Goal: Information Seeking & Learning: Learn about a topic

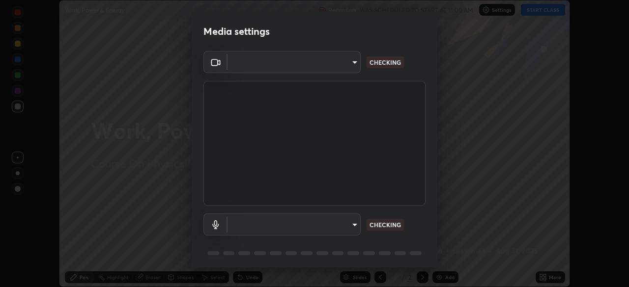
scroll to position [287, 629]
type input "9cdaf2f5b4ebc457084c3d2a91e6865996f4633c2dd879e16a2147302b78376d"
type input "5f714eeae309ba4c6b6990f01007decf7fe8c28560cedad04891ddc8fa5a6627"
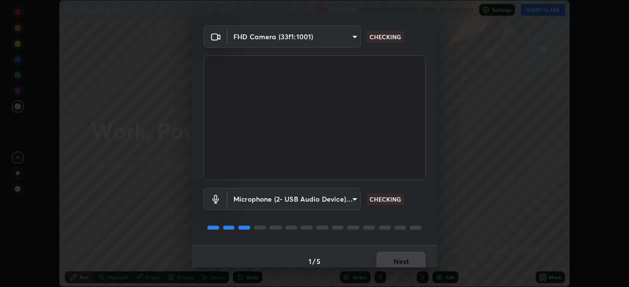
scroll to position [35, 0]
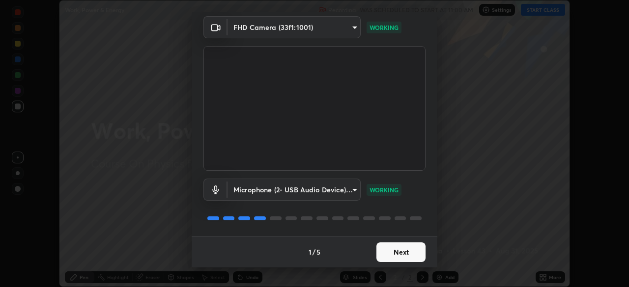
click at [404, 253] on button "Next" at bounding box center [400, 253] width 49 height 20
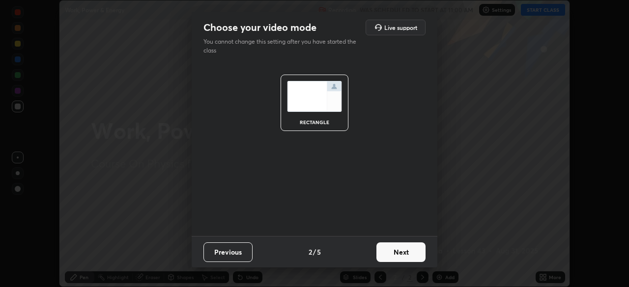
scroll to position [0, 0]
click at [405, 255] on button "Next" at bounding box center [400, 253] width 49 height 20
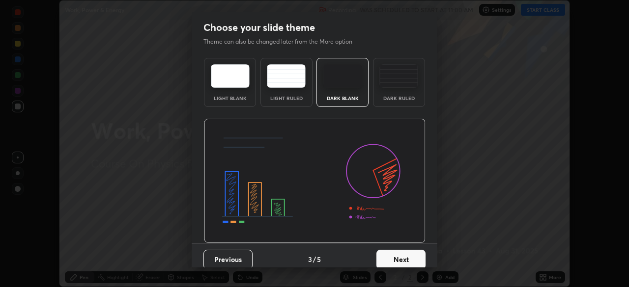
click at [407, 255] on button "Next" at bounding box center [400, 260] width 49 height 20
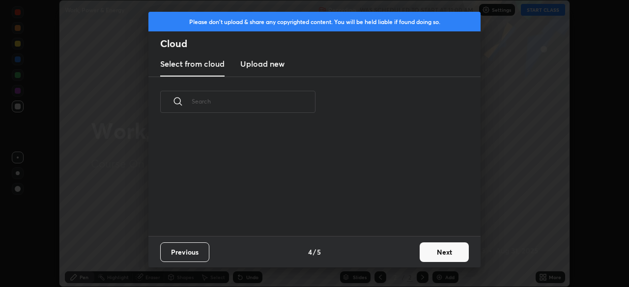
click at [419, 251] on button "Next" at bounding box center [443, 253] width 49 height 20
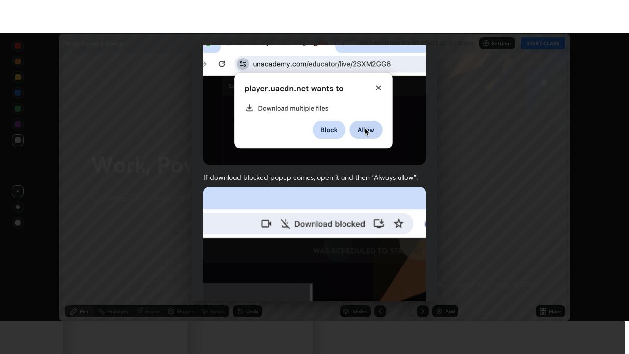
scroll to position [235, 0]
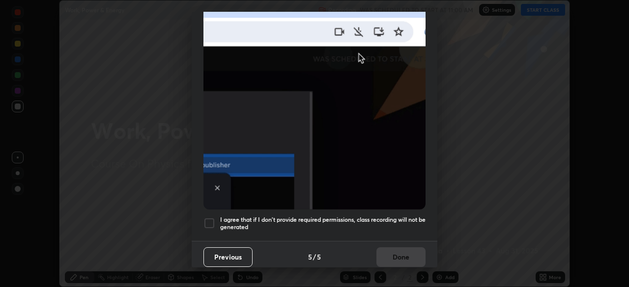
click at [375, 216] on h5 "I agree that if I don't provide required permissions, class recording will not …" at bounding box center [322, 223] width 205 height 15
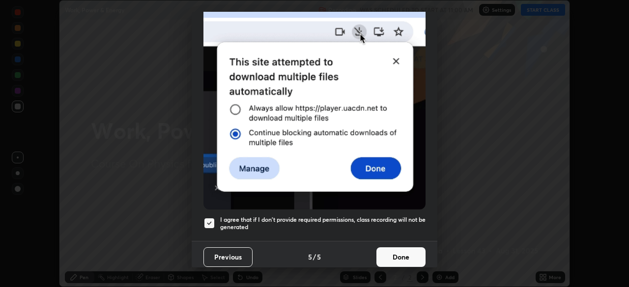
click at [385, 250] on button "Done" at bounding box center [400, 258] width 49 height 20
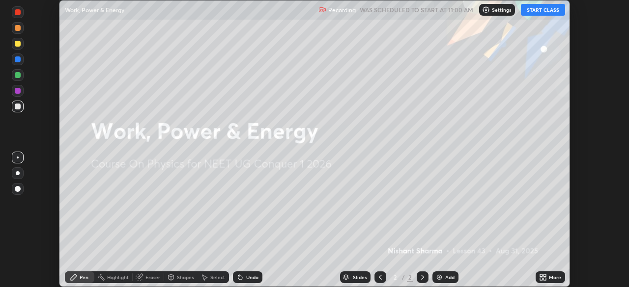
click at [540, 279] on icon at bounding box center [541, 279] width 2 height 2
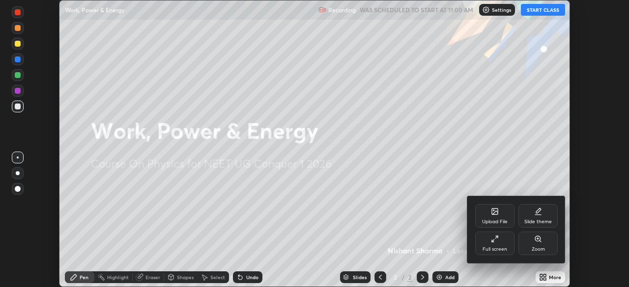
click at [486, 245] on div "Full screen" at bounding box center [494, 244] width 39 height 24
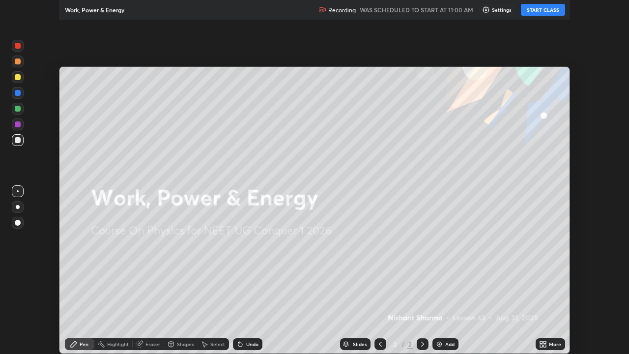
scroll to position [354, 629]
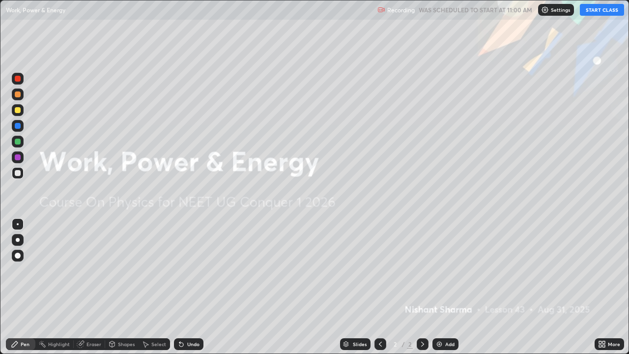
click at [605, 11] on button "START CLASS" at bounding box center [602, 10] width 44 height 12
click at [445, 287] on div "Add" at bounding box center [449, 343] width 9 height 5
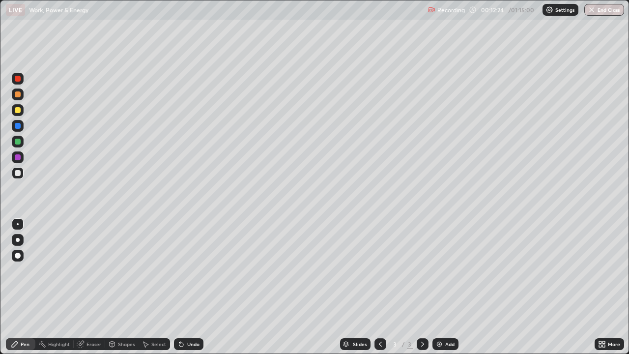
click at [186, 287] on div "Undo" at bounding box center [188, 344] width 29 height 12
click at [450, 287] on div "Add" at bounding box center [449, 343] width 9 height 5
click at [378, 287] on div at bounding box center [380, 344] width 12 height 12
click at [421, 287] on icon at bounding box center [422, 344] width 8 height 8
click at [191, 287] on div "Undo" at bounding box center [188, 344] width 29 height 12
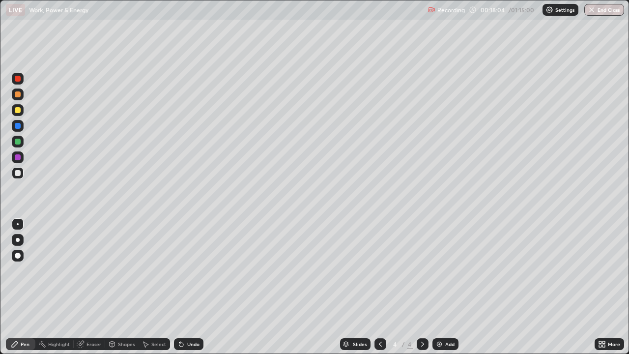
click at [193, 287] on div "Undo" at bounding box center [193, 343] width 12 height 5
click at [445, 287] on div "Add" at bounding box center [449, 343] width 9 height 5
click at [379, 287] on icon at bounding box center [380, 343] width 3 height 5
click at [419, 287] on div at bounding box center [422, 344] width 12 height 12
click at [187, 287] on div "Undo" at bounding box center [193, 343] width 12 height 5
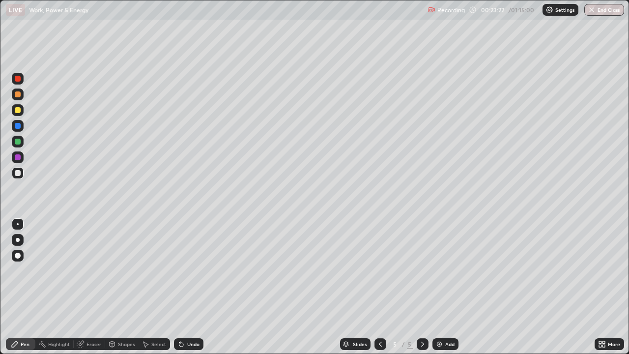
click at [194, 287] on div "Undo" at bounding box center [193, 343] width 12 height 5
click at [193, 287] on div "Undo" at bounding box center [193, 343] width 12 height 5
click at [192, 287] on div "Undo" at bounding box center [193, 343] width 12 height 5
click at [193, 287] on div "Undo" at bounding box center [193, 343] width 12 height 5
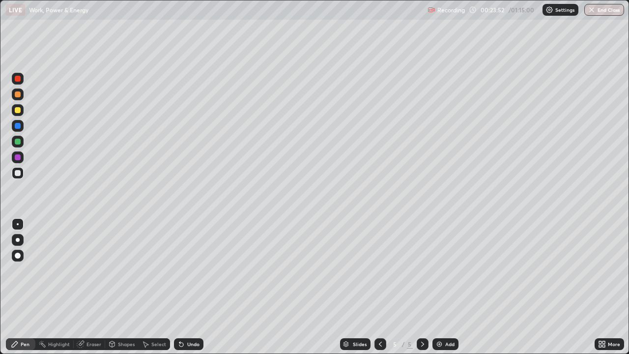
click at [190, 287] on div "Undo" at bounding box center [193, 343] width 12 height 5
click at [193, 287] on div "Undo" at bounding box center [193, 343] width 12 height 5
click at [449, 287] on div "Add" at bounding box center [449, 343] width 9 height 5
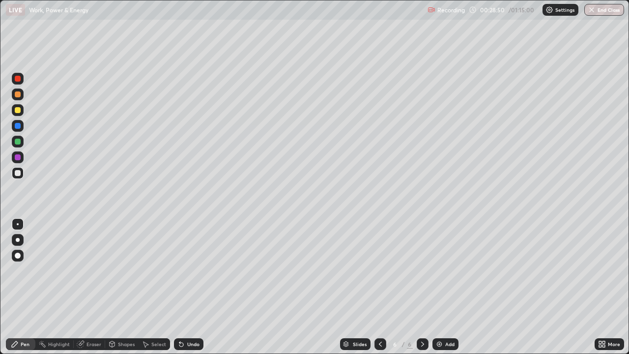
click at [18, 112] on div at bounding box center [18, 110] width 6 height 6
click at [443, 287] on div "Add" at bounding box center [445, 344] width 26 height 12
click at [194, 287] on div "Undo" at bounding box center [193, 343] width 12 height 5
click at [379, 287] on icon at bounding box center [380, 344] width 8 height 8
click at [420, 287] on icon at bounding box center [422, 344] width 8 height 8
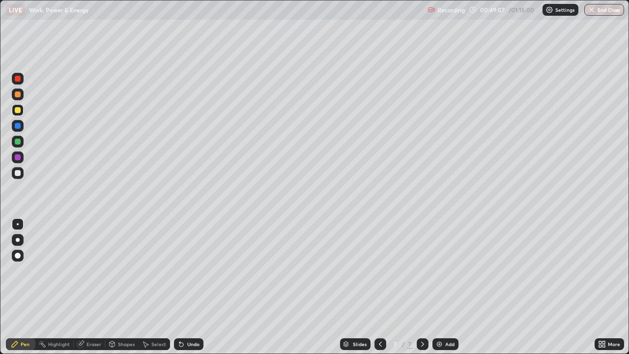
click at [382, 287] on div at bounding box center [380, 344] width 12 height 12
click at [379, 287] on icon at bounding box center [380, 344] width 8 height 8
click at [426, 287] on div at bounding box center [422, 344] width 12 height 12
click at [421, 287] on icon at bounding box center [422, 344] width 8 height 8
click at [448, 287] on div "Add" at bounding box center [449, 343] width 9 height 5
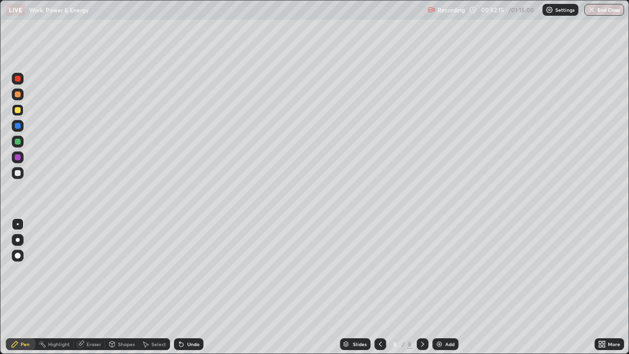
click at [191, 287] on div "Undo" at bounding box center [193, 343] width 12 height 5
click at [447, 287] on div "Add" at bounding box center [449, 343] width 9 height 5
click at [15, 157] on div at bounding box center [18, 157] width 6 height 6
click at [16, 158] on div at bounding box center [18, 157] width 6 height 6
click at [184, 287] on div "Undo" at bounding box center [188, 344] width 29 height 12
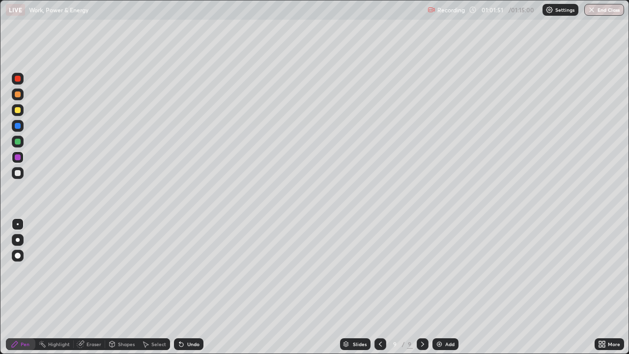
click at [187, 287] on div "Undo" at bounding box center [193, 343] width 12 height 5
click at [188, 287] on div "Undo" at bounding box center [193, 343] width 12 height 5
click at [189, 287] on div "Undo" at bounding box center [188, 344] width 29 height 12
click at [94, 287] on div "Eraser" at bounding box center [89, 344] width 31 height 12
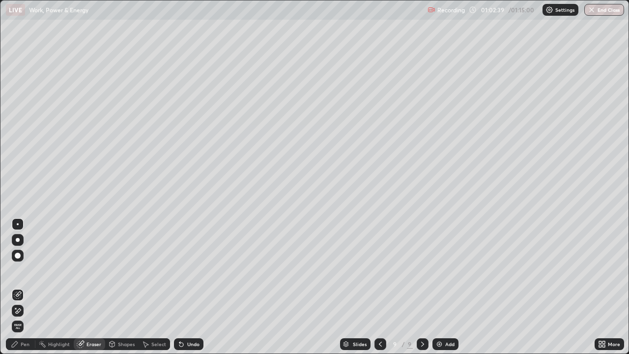
click at [25, 287] on div "Pen" at bounding box center [25, 343] width 9 height 5
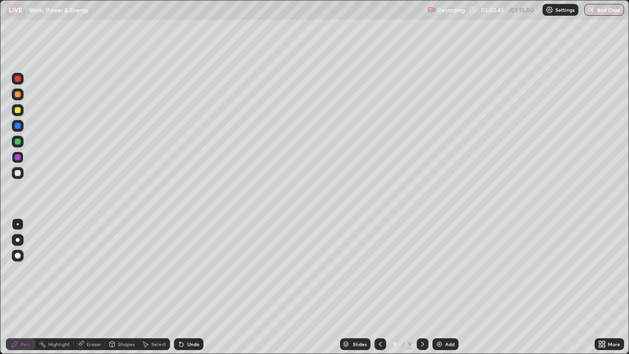
click at [23, 287] on div "Pen" at bounding box center [25, 343] width 9 height 5
click at [441, 287] on img at bounding box center [439, 344] width 8 height 8
click at [18, 172] on div at bounding box center [18, 173] width 6 height 6
click at [18, 126] on div at bounding box center [18, 126] width 6 height 6
click at [189, 287] on div "Undo" at bounding box center [188, 344] width 29 height 12
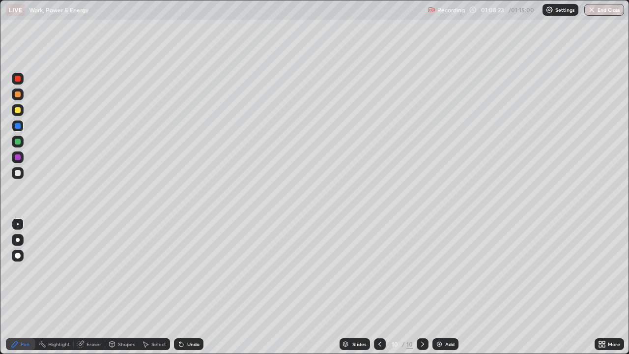
click at [195, 287] on div "Undo" at bounding box center [193, 343] width 12 height 5
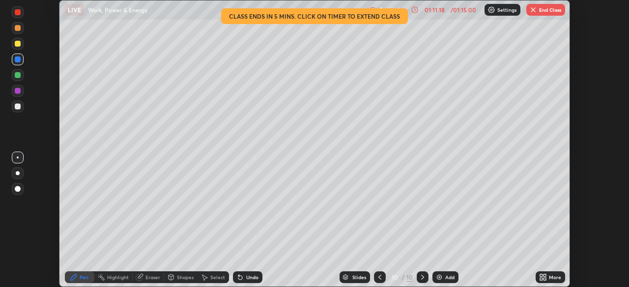
scroll to position [287, 629]
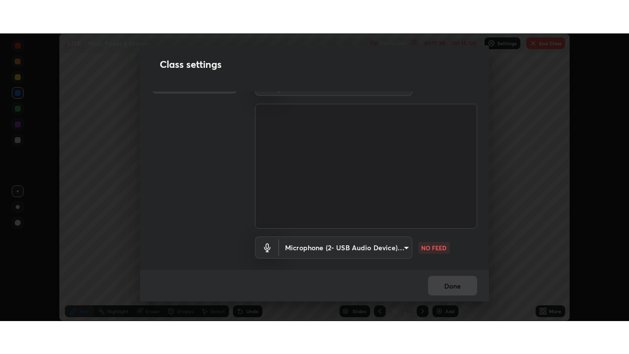
scroll to position [45, 0]
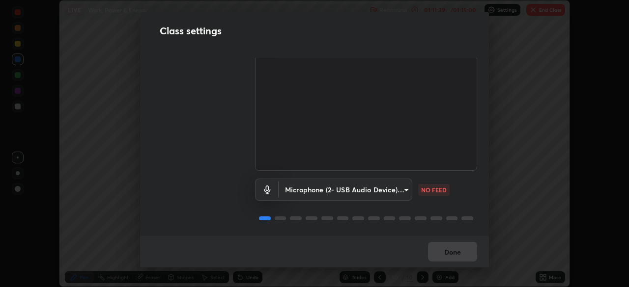
click at [400, 186] on body "Erase all LIVE Work, Power & Energy Recording 01:11:39 / 01:15:00 Settings End …" at bounding box center [314, 143] width 629 height 287
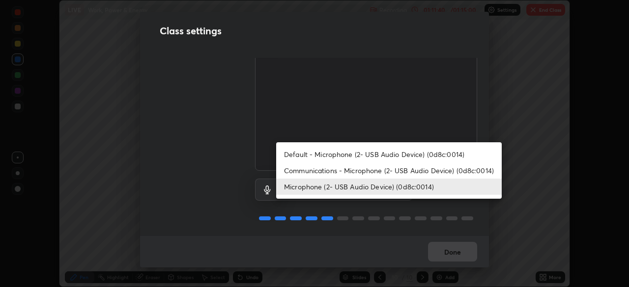
click at [397, 174] on li "Communications - Microphone (2- USB Audio Device) (0d8c:0014)" at bounding box center [388, 171] width 225 height 16
type input "communications"
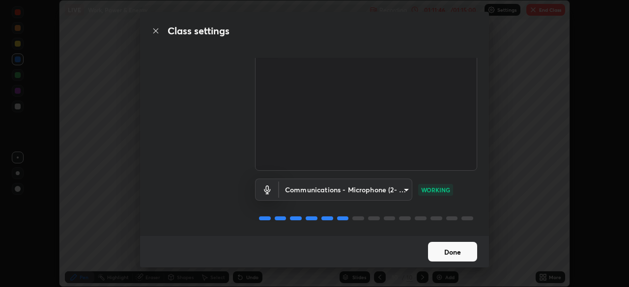
click at [452, 251] on button "Done" at bounding box center [452, 252] width 49 height 20
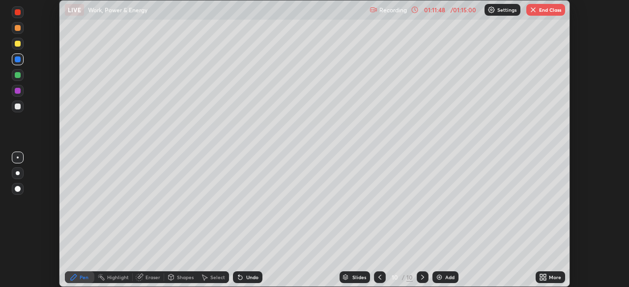
click at [552, 279] on div "More" at bounding box center [555, 277] width 12 height 5
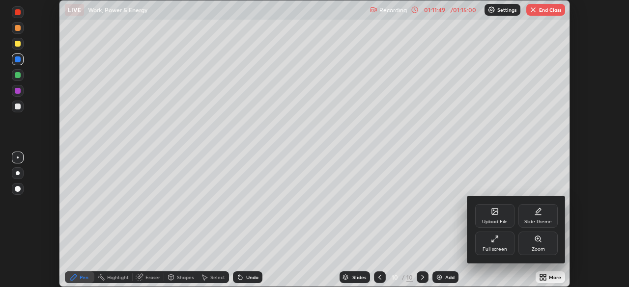
click at [501, 248] on div "Full screen" at bounding box center [494, 249] width 25 height 5
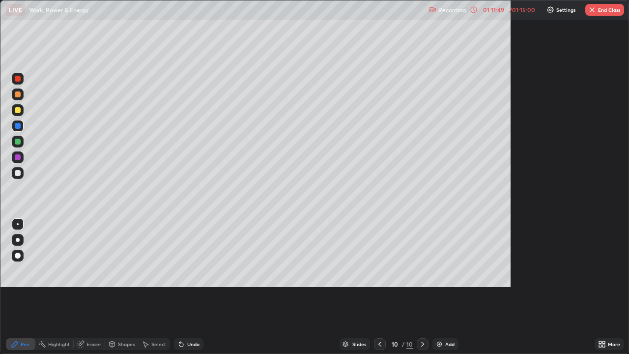
scroll to position [354, 629]
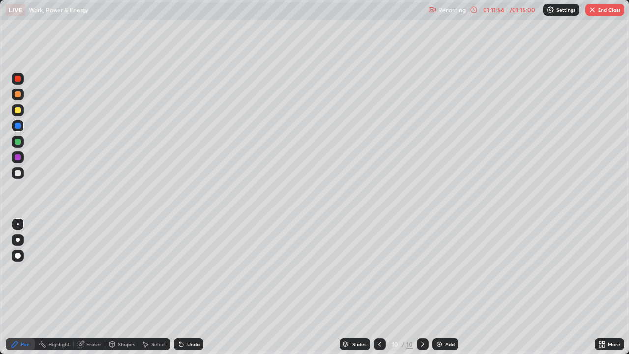
click at [445, 287] on div "Add" at bounding box center [449, 343] width 9 height 5
click at [97, 287] on div "Eraser" at bounding box center [93, 343] width 15 height 5
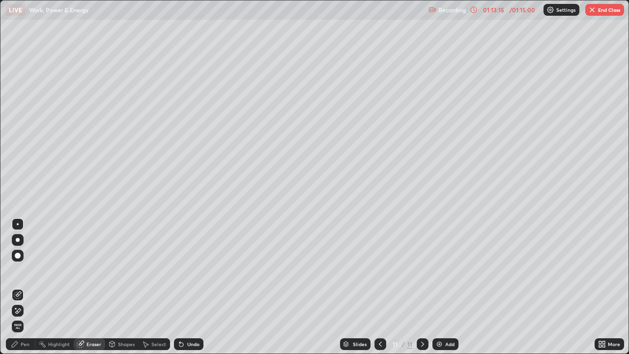
click at [28, 287] on div "Pen" at bounding box center [25, 343] width 9 height 5
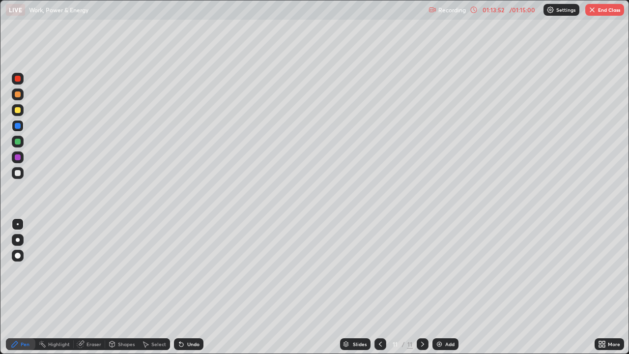
click at [188, 287] on div "Undo" at bounding box center [193, 343] width 12 height 5
click at [196, 287] on div "Undo" at bounding box center [193, 343] width 12 height 5
click at [101, 287] on div "Eraser" at bounding box center [89, 344] width 31 height 12
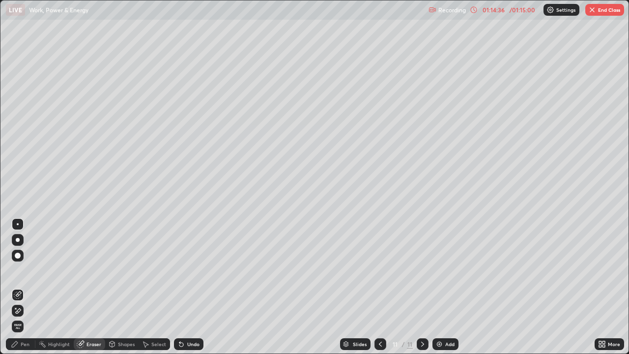
click at [30, 287] on div "Pen" at bounding box center [20, 344] width 29 height 12
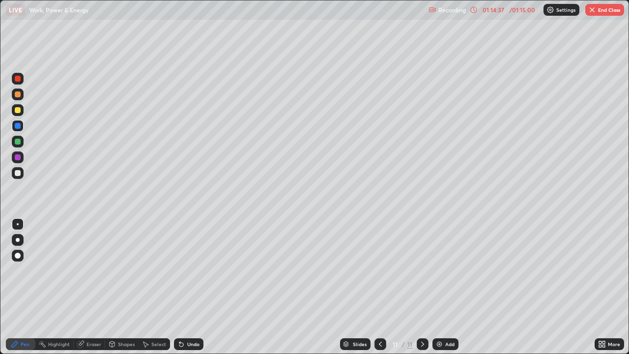
click at [28, 287] on div "Pen" at bounding box center [20, 344] width 29 height 12
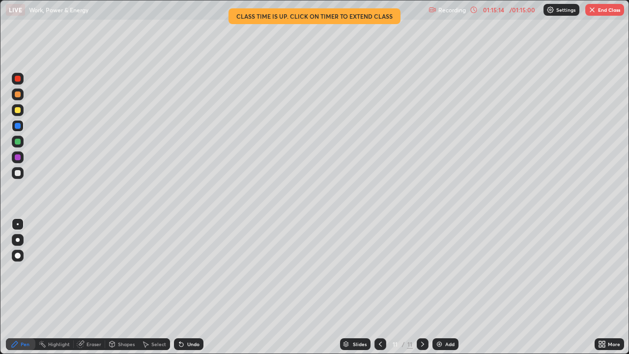
click at [598, 12] on button "End Class" at bounding box center [604, 10] width 39 height 12
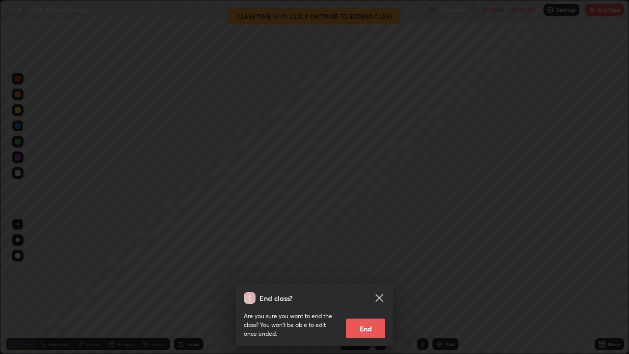
click at [369, 287] on button "End" at bounding box center [365, 328] width 39 height 20
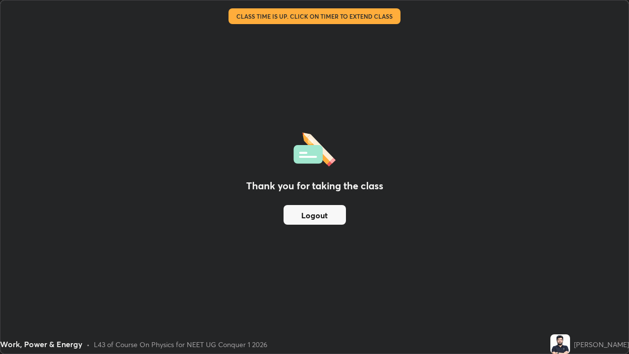
click at [302, 217] on button "Logout" at bounding box center [314, 215] width 62 height 20
